Goal: Transaction & Acquisition: Purchase product/service

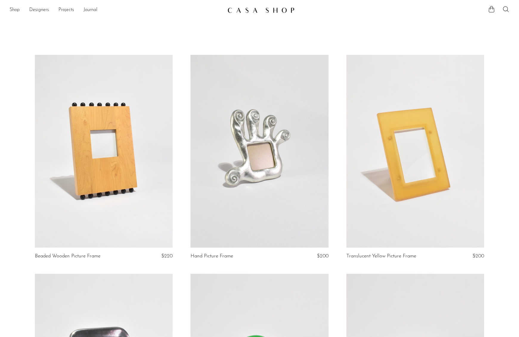
click at [105, 136] on link at bounding box center [104, 151] width 138 height 193
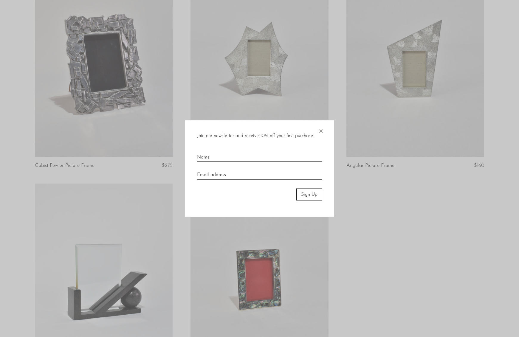
scroll to position [529, 0]
click at [318, 129] on span "×" at bounding box center [321, 129] width 6 height 19
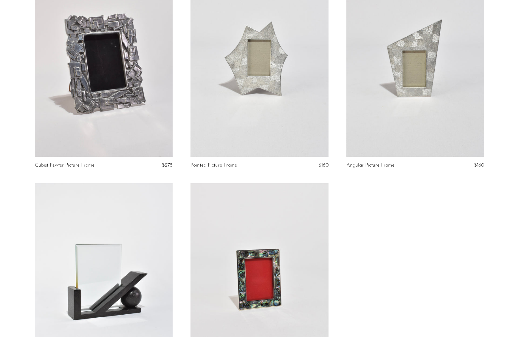
scroll to position [684, 0]
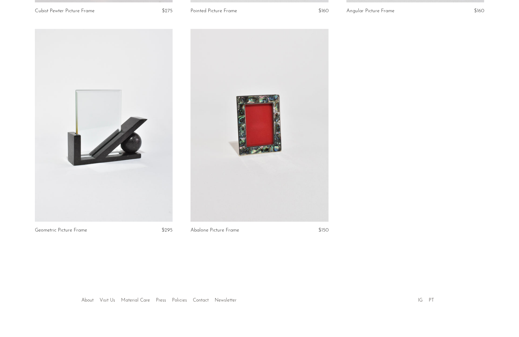
click at [100, 135] on link at bounding box center [104, 125] width 138 height 193
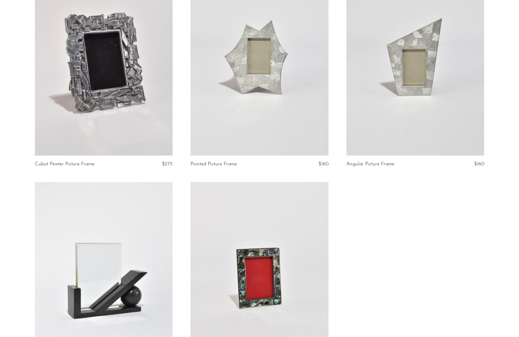
scroll to position [533, 0]
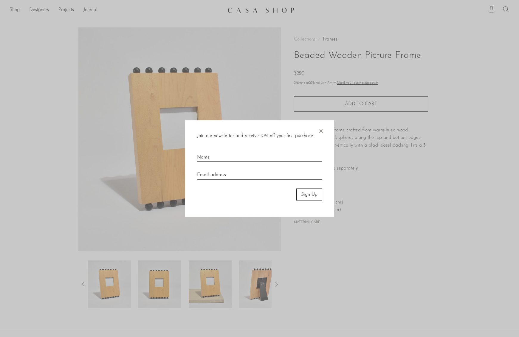
click at [319, 128] on span "×" at bounding box center [321, 129] width 6 height 19
